Goal: Information Seeking & Learning: Find specific page/section

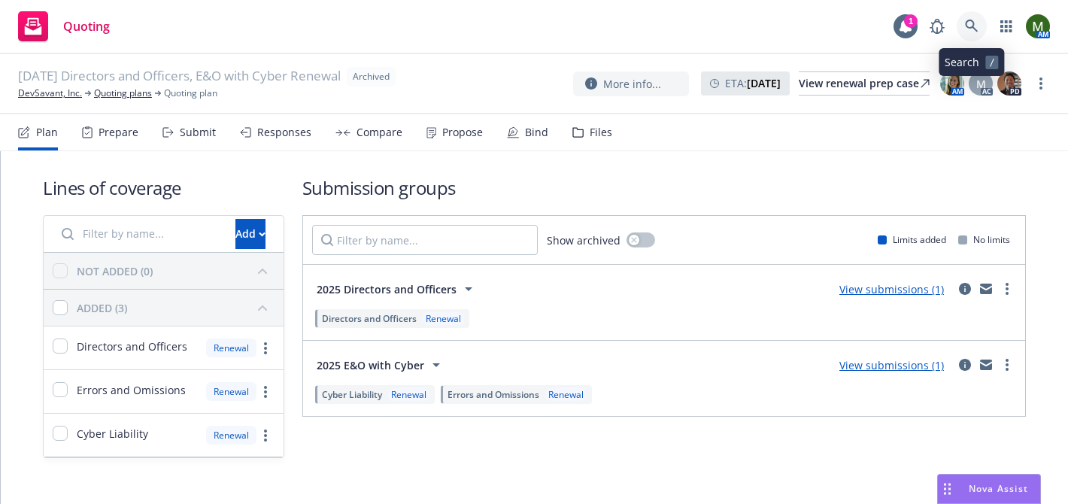
click at [969, 26] on icon at bounding box center [972, 27] width 14 height 14
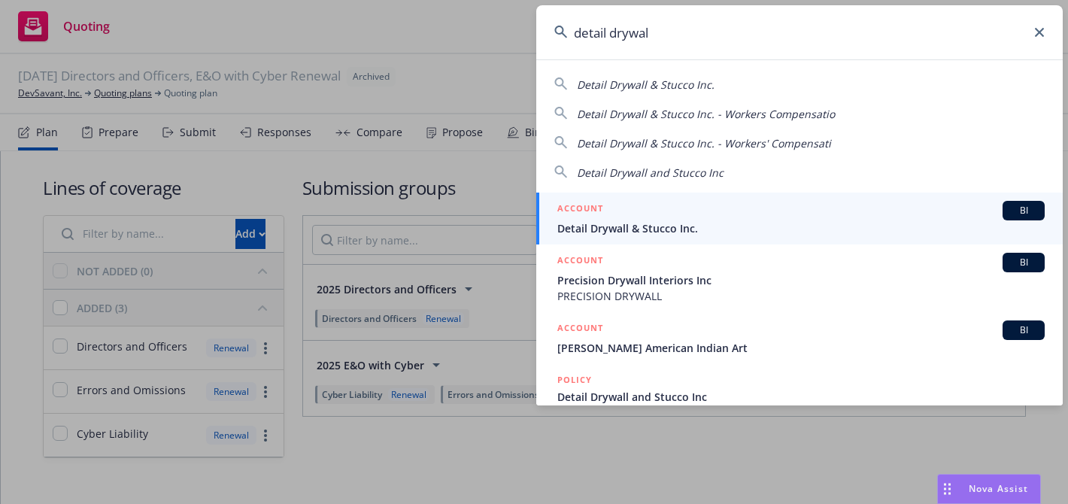
type input "detail drywal"
click at [601, 214] on h5 "ACCOUNT" at bounding box center [580, 210] width 46 height 18
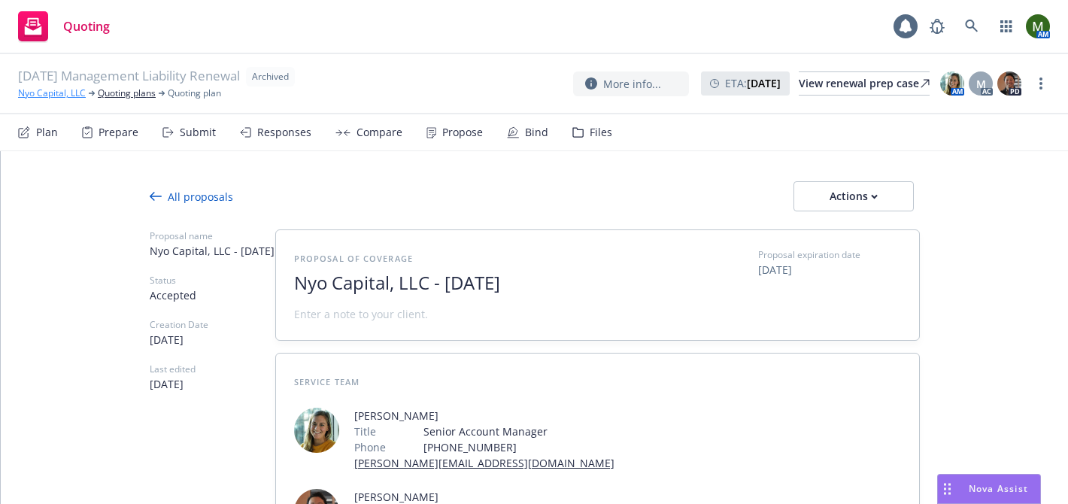
click at [66, 95] on link "Nyo Capital, LLC" at bounding box center [52, 93] width 68 height 14
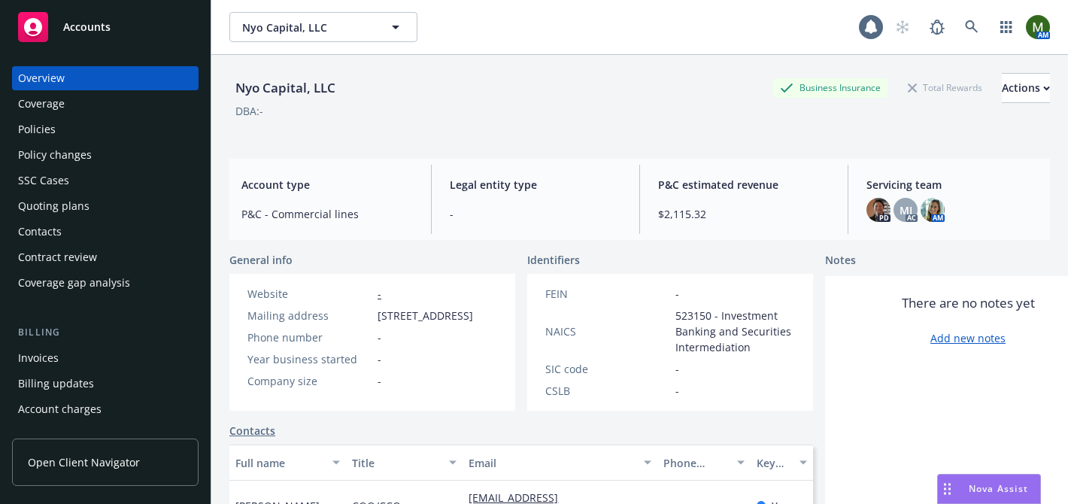
click at [57, 130] on div "Policies" at bounding box center [105, 129] width 174 height 24
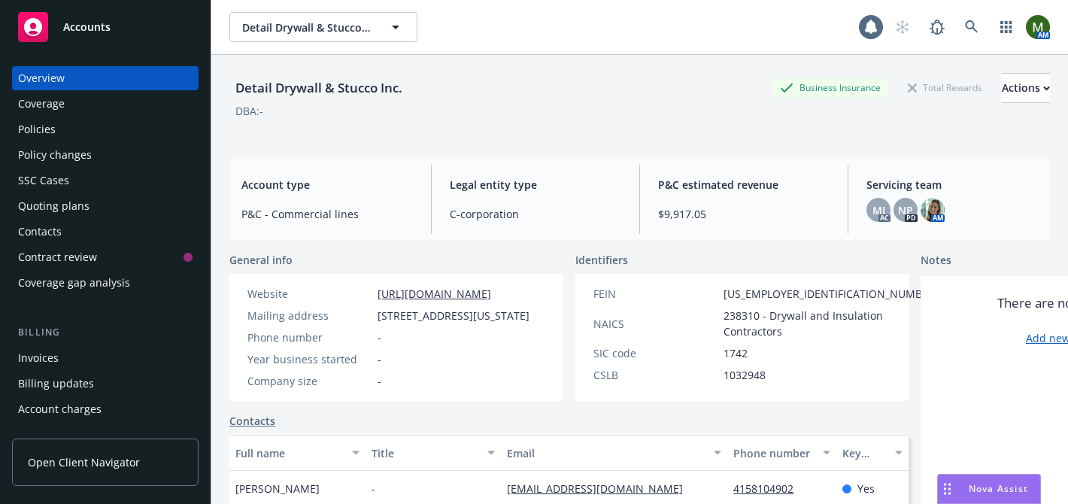
click at [89, 126] on div "Policies" at bounding box center [105, 129] width 174 height 24
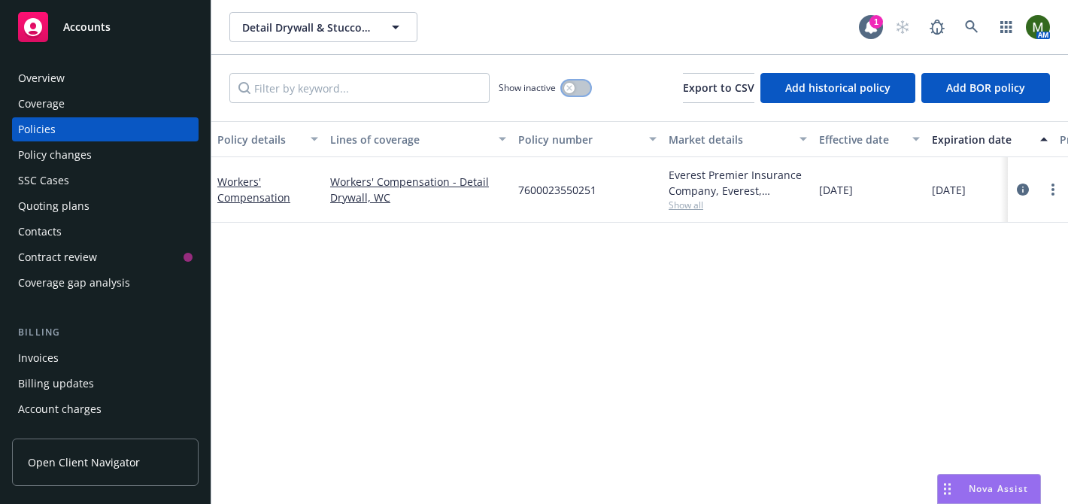
click at [572, 92] on button "button" at bounding box center [576, 87] width 29 height 15
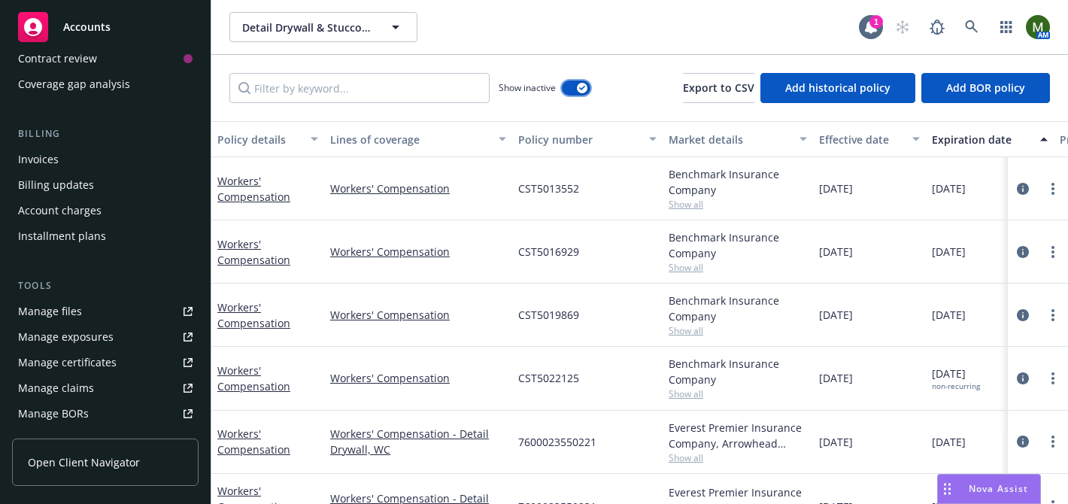
scroll to position [201, 0]
click at [99, 311] on link "Manage files" at bounding box center [105, 309] width 187 height 24
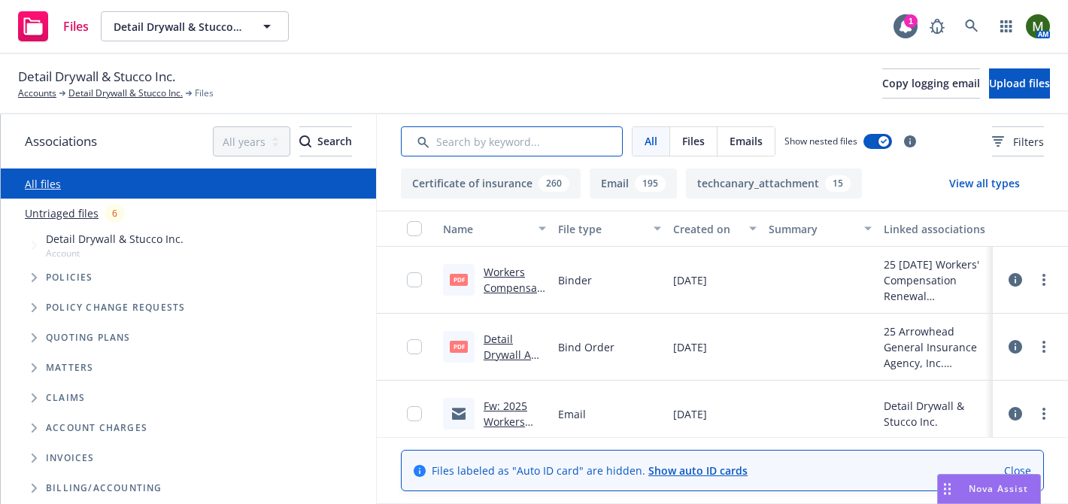
click at [566, 153] on input "Search by keyword..." at bounding box center [512, 141] width 222 height 30
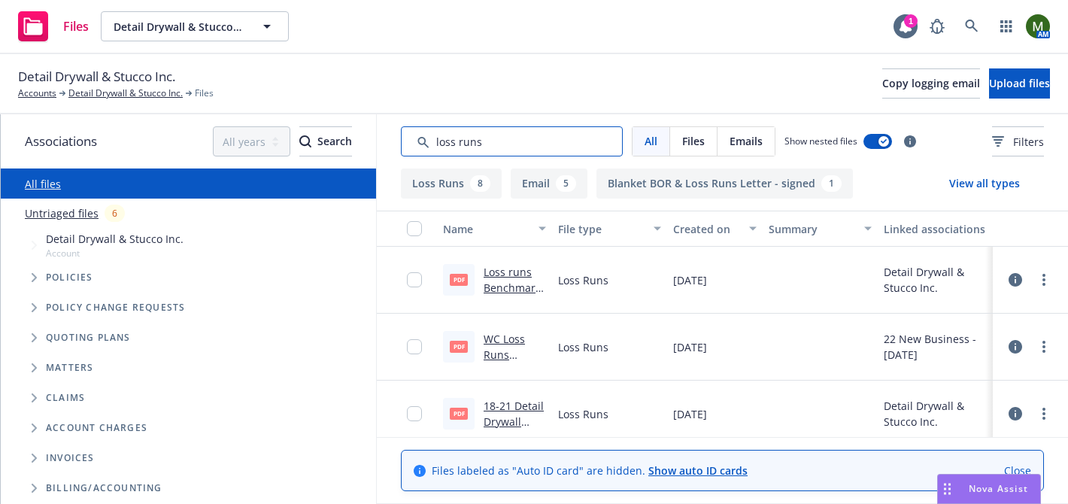
type input "loss runs"
click at [717, 232] on div "Created on" at bounding box center [706, 229] width 67 height 16
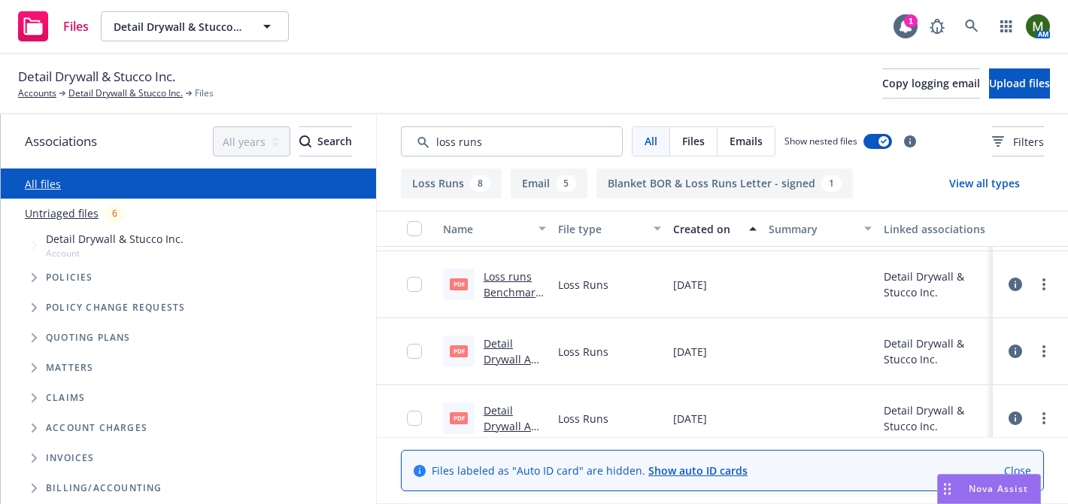
scroll to position [790, 0]
click at [511, 290] on link "Loss runs Benchmark.pdf" at bounding box center [514, 294] width 60 height 46
